Goal: Check status: Check status

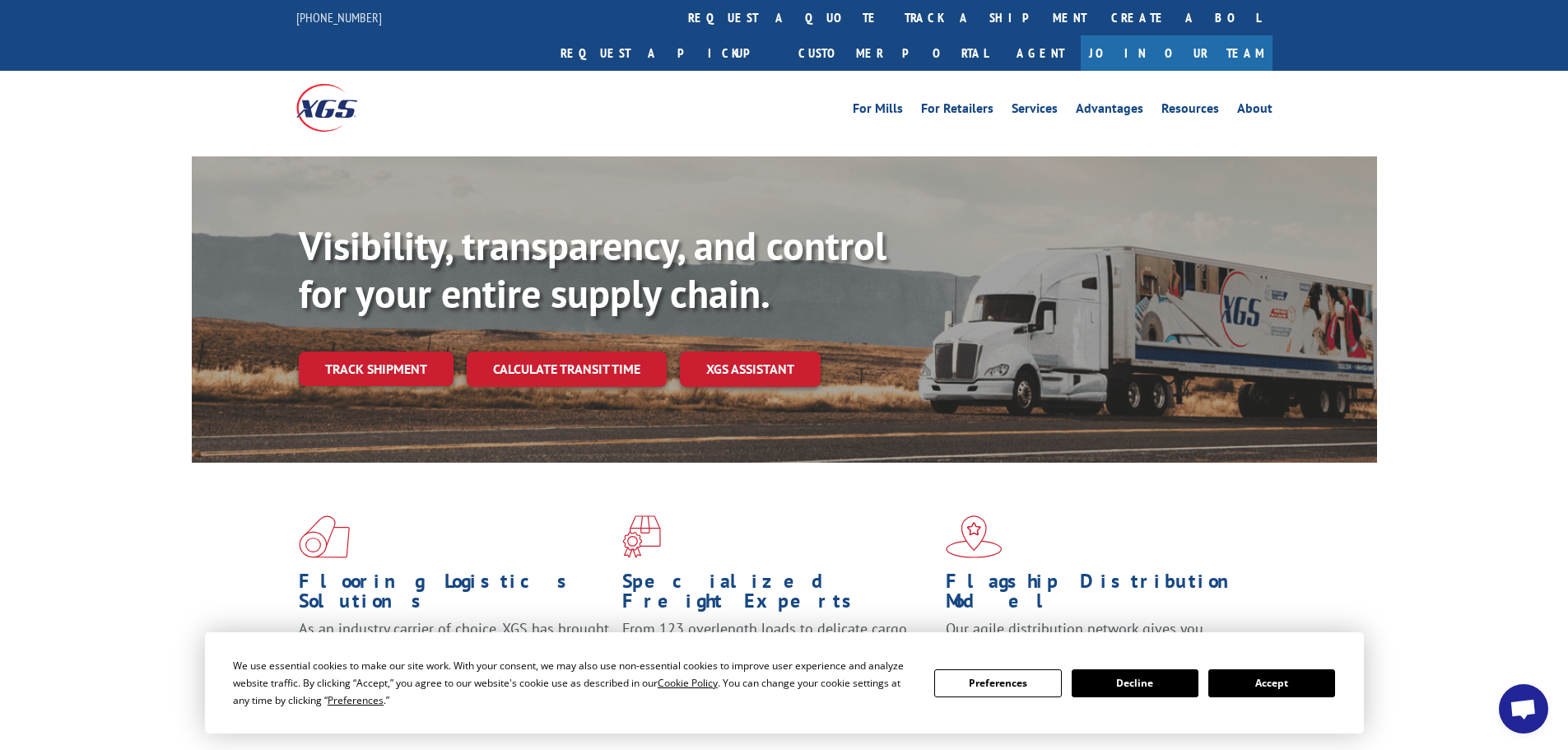
click at [1263, 689] on button "Accept" at bounding box center [1272, 683] width 127 height 28
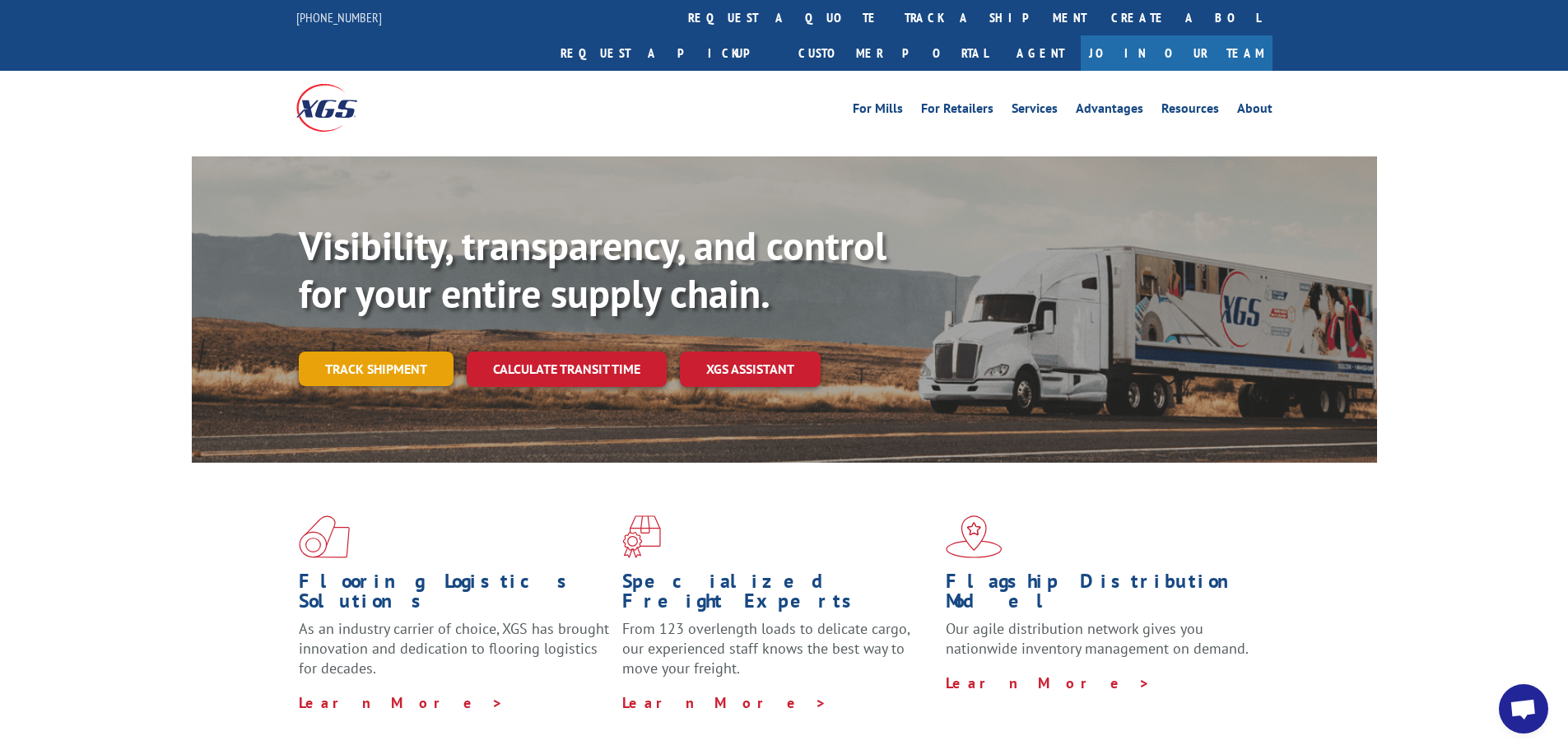
click at [331, 351] on link "Track shipment" at bounding box center [376, 368] width 155 height 34
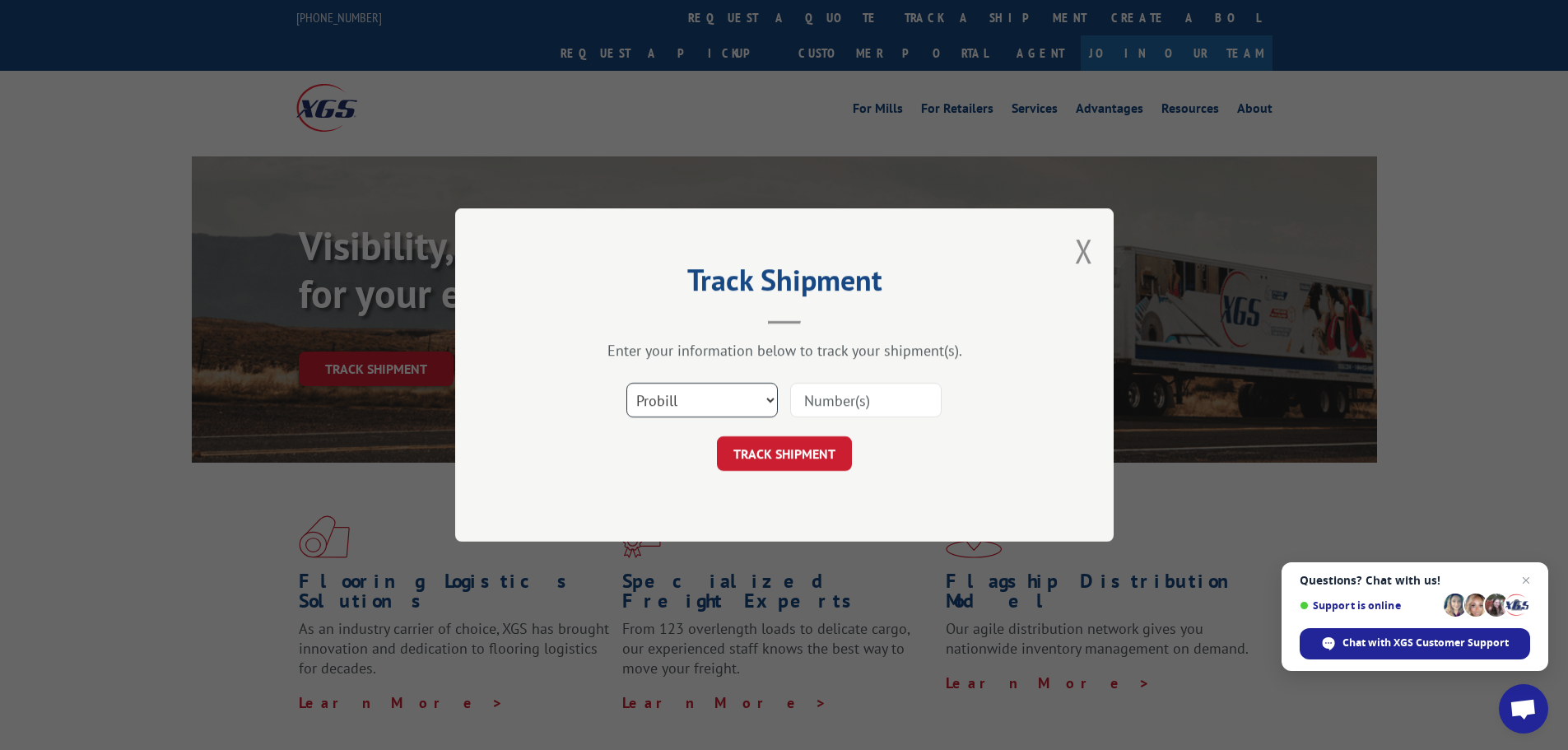
click at [687, 409] on select "Select category... Probill BOL PO" at bounding box center [702, 399] width 151 height 34
select select "bol"
click at [626, 382] on select "Select category... Probill BOL PO" at bounding box center [702, 399] width 151 height 34
click at [816, 392] on input at bounding box center [865, 399] width 151 height 34
paste input "6023787"
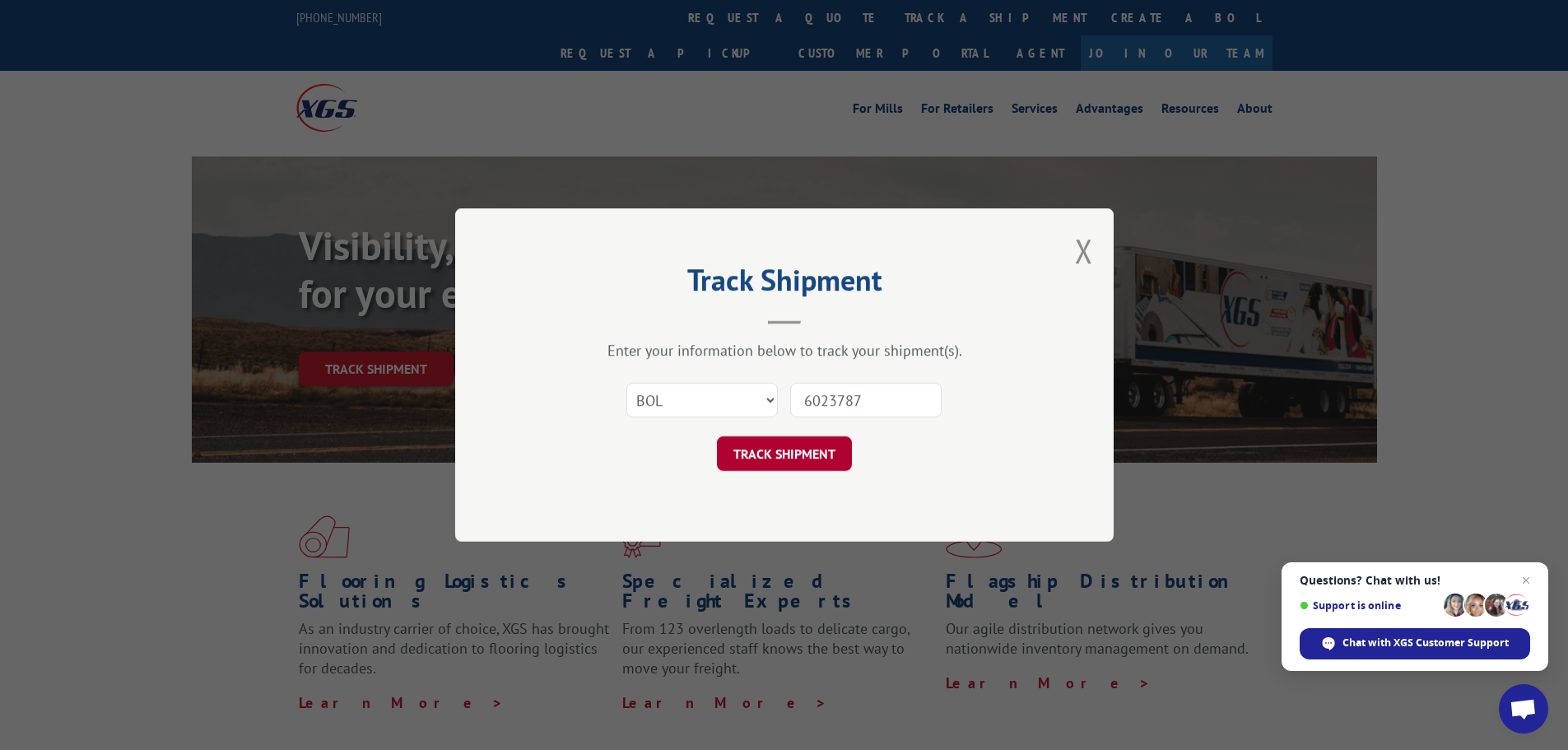
type input "6023787"
click at [766, 463] on button "TRACK SHIPMENT" at bounding box center [784, 453] width 135 height 34
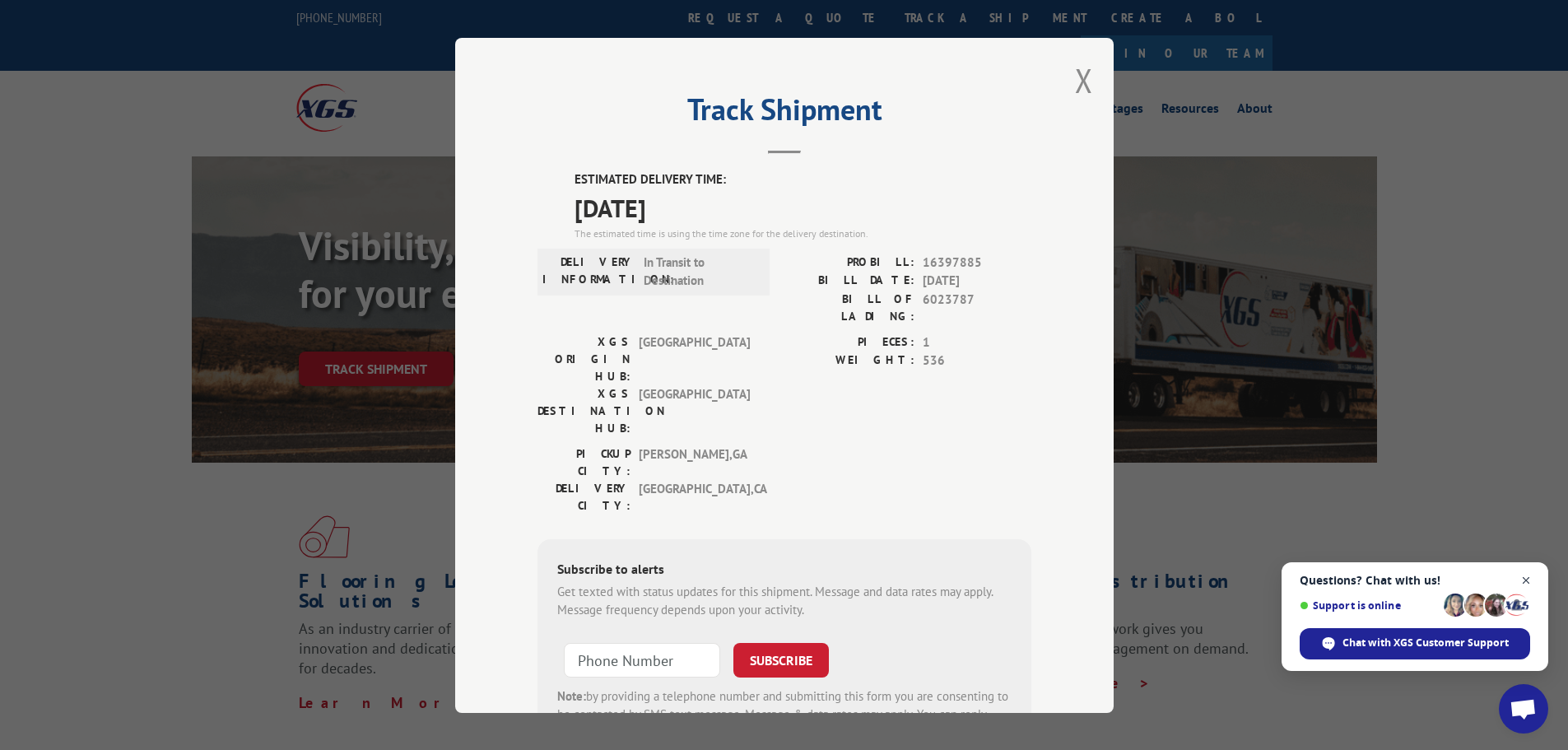
click at [1525, 577] on span "Close chat" at bounding box center [1526, 580] width 20 height 20
